Goal: Communication & Community: Answer question/provide support

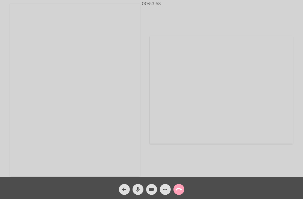
click at [182, 189] on button "call_end" at bounding box center [179, 189] width 11 height 11
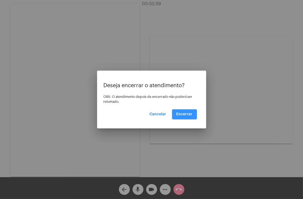
click at [186, 115] on span "Encerrar" at bounding box center [185, 114] width 16 height 4
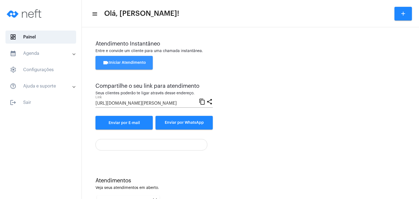
click at [137, 66] on button "videocam Iniciar Atendimento" at bounding box center [124, 63] width 57 height 14
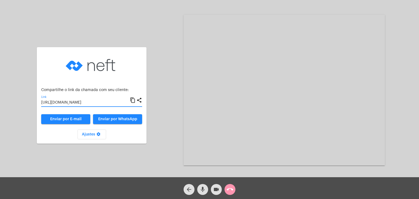
click at [83, 103] on input "[URL][DOMAIN_NAME]" at bounding box center [85, 103] width 89 height 4
click at [234, 190] on button "call_end" at bounding box center [230, 189] width 11 height 11
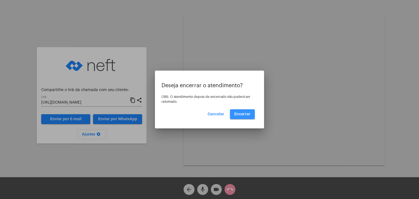
click at [251, 114] on button "Encerrar" at bounding box center [242, 114] width 25 height 10
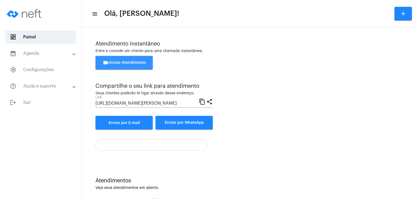
click at [150, 65] on button "videocam Iniciar Atendimento" at bounding box center [124, 63] width 57 height 14
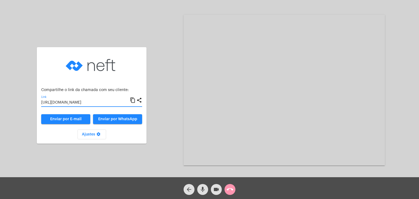
click at [75, 102] on input "[URL][DOMAIN_NAME]" at bounding box center [85, 103] width 89 height 4
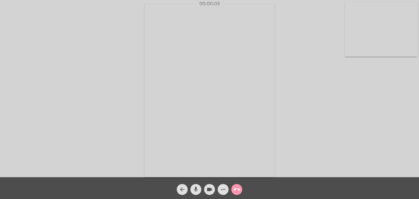
click at [303, 35] on video at bounding box center [381, 29] width 73 height 55
click at [232, 51] on video at bounding box center [265, 90] width 231 height 173
